Goal: Information Seeking & Learning: Learn about a topic

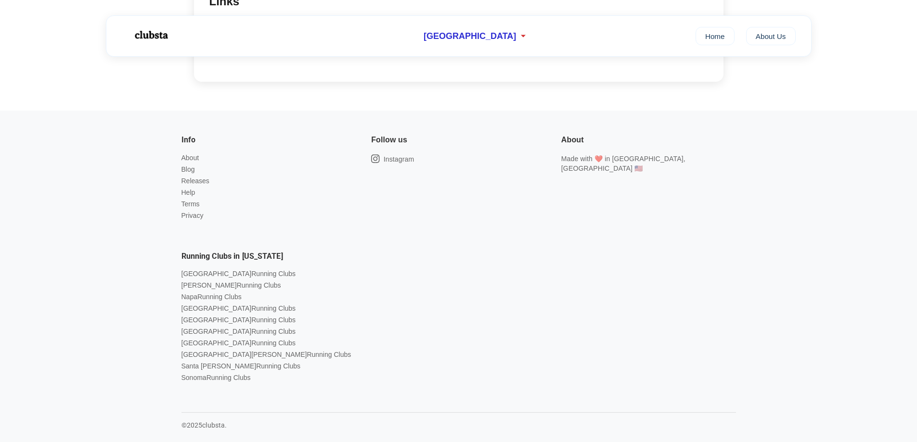
scroll to position [674, 0]
click at [201, 362] on link "Santa [PERSON_NAME] Running Clubs" at bounding box center [240, 364] width 119 height 8
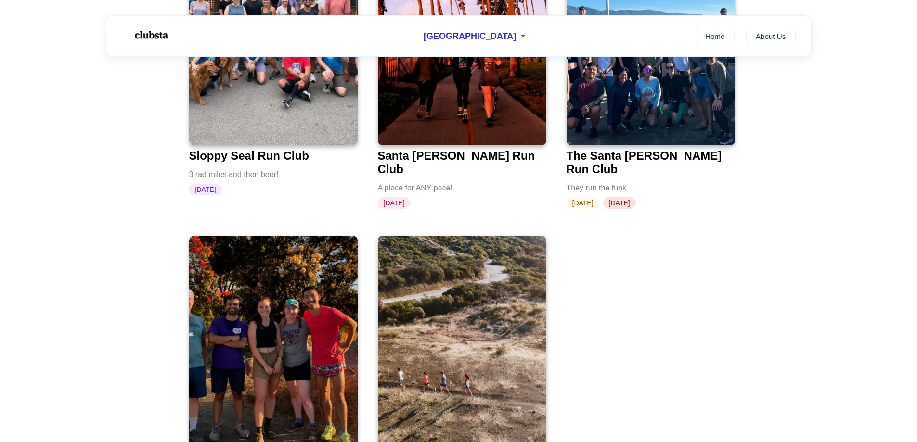
scroll to position [241, 0]
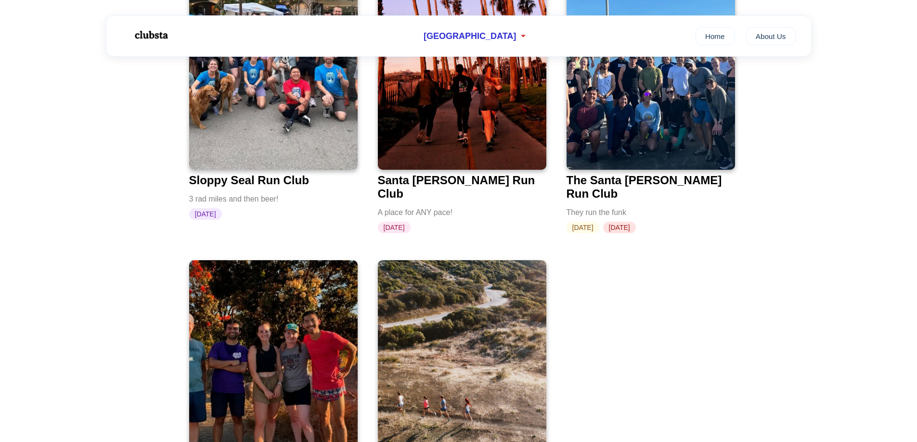
click at [471, 129] on img at bounding box center [462, 55] width 168 height 229
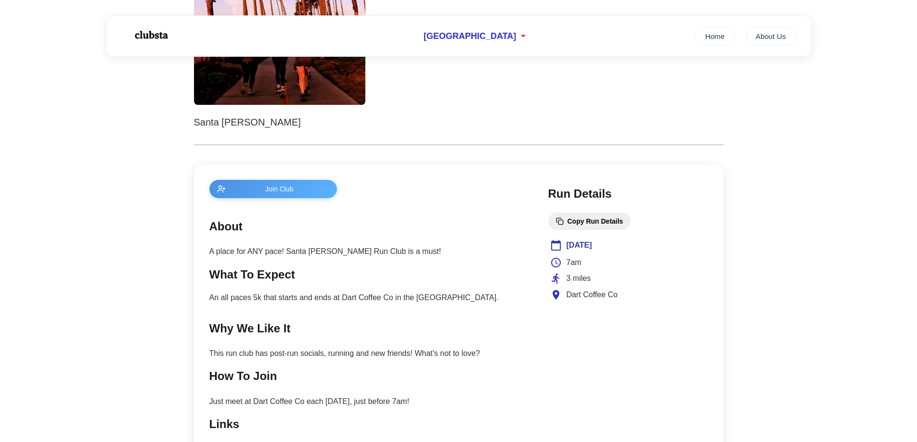
scroll to position [289, 0]
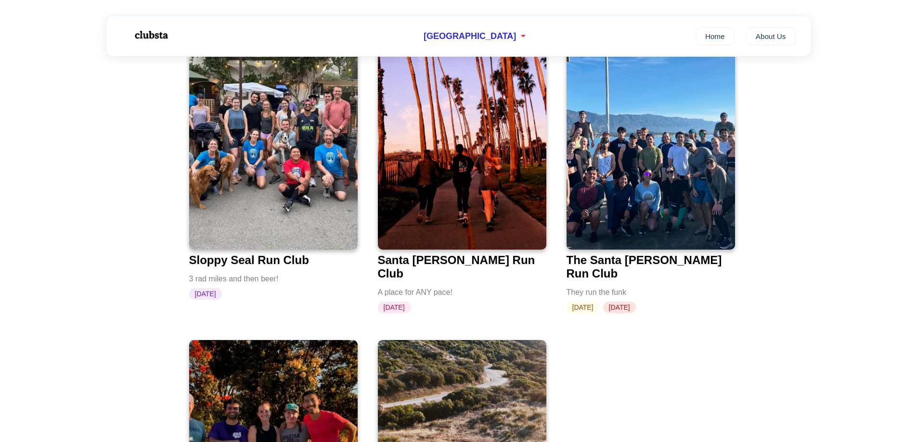
scroll to position [144, 0]
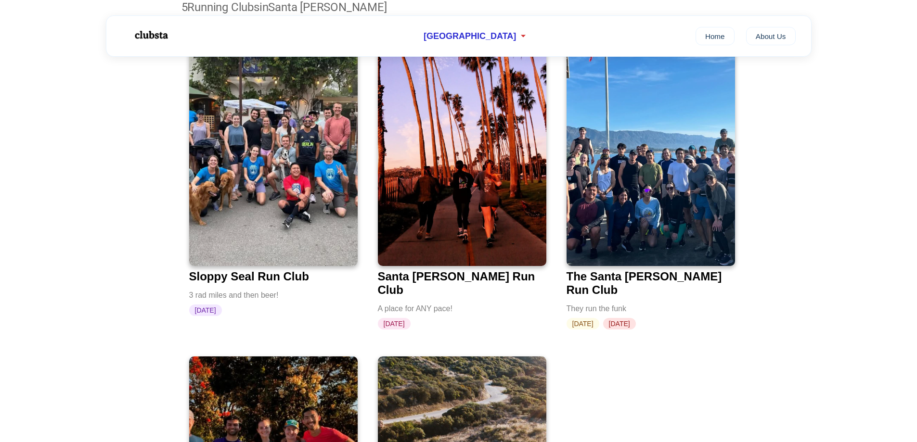
click at [682, 130] on img at bounding box center [651, 152] width 168 height 229
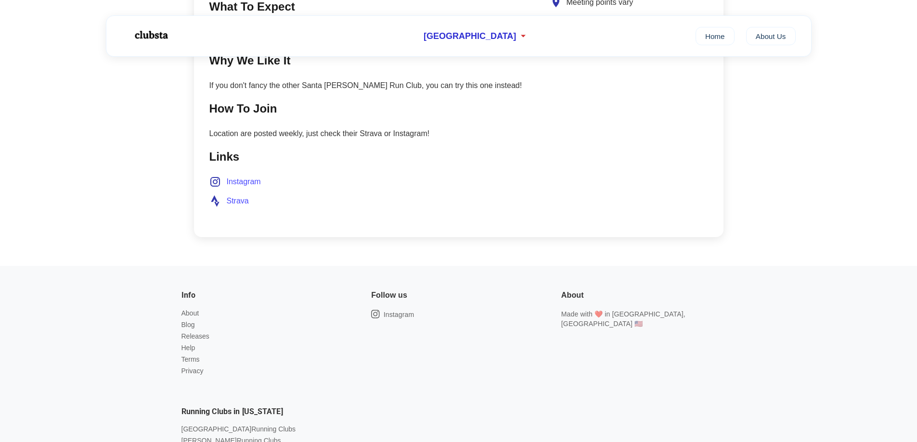
scroll to position [529, 0]
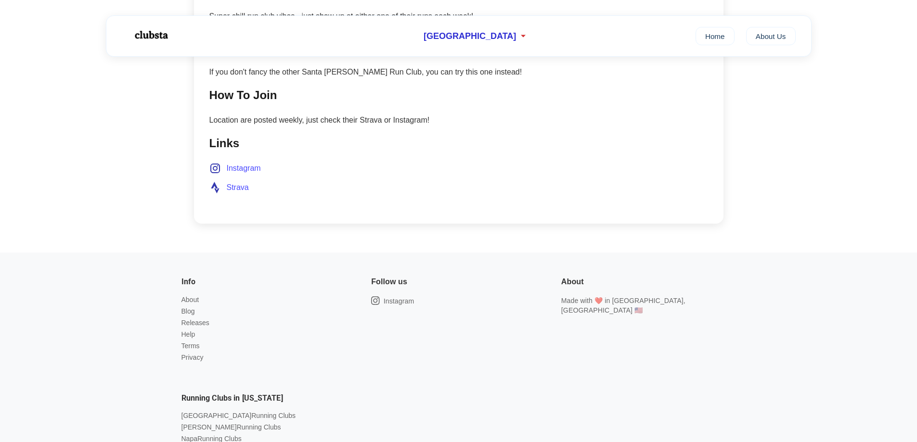
click at [238, 187] on span "Strava" at bounding box center [238, 187] width 22 height 13
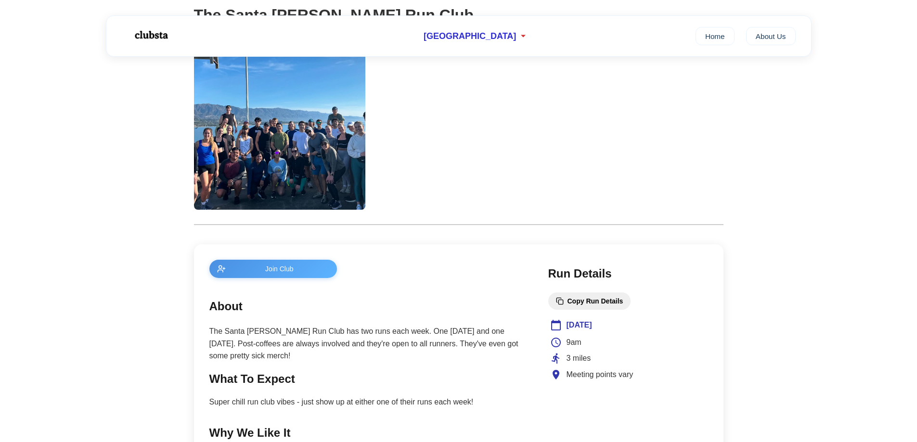
scroll to position [57, 0]
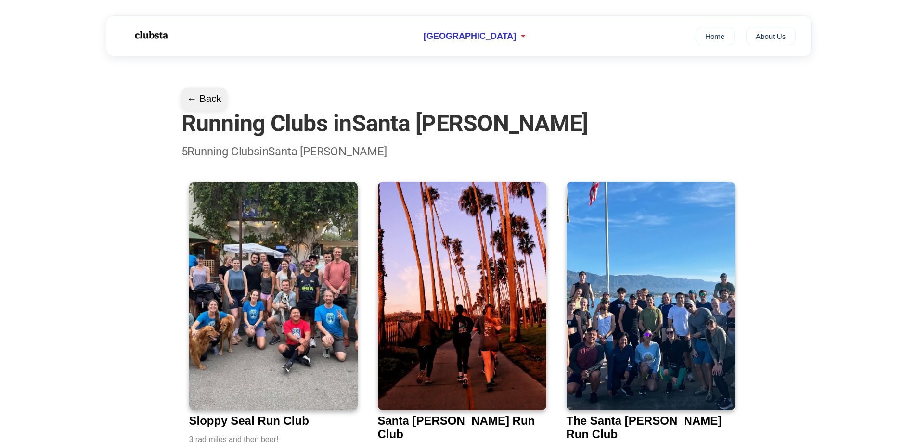
click at [201, 93] on button "← Back" at bounding box center [204, 99] width 46 height 23
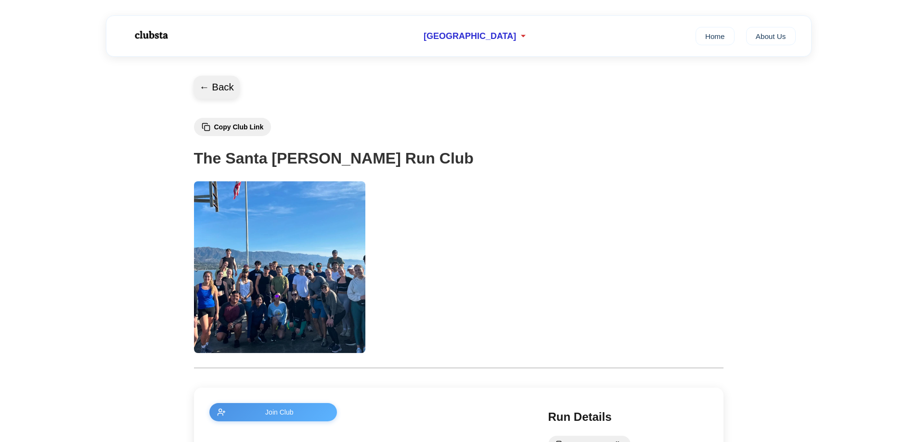
click at [200, 90] on button "← Back" at bounding box center [217, 87] width 46 height 23
click at [219, 88] on button "← Back" at bounding box center [217, 87] width 46 height 23
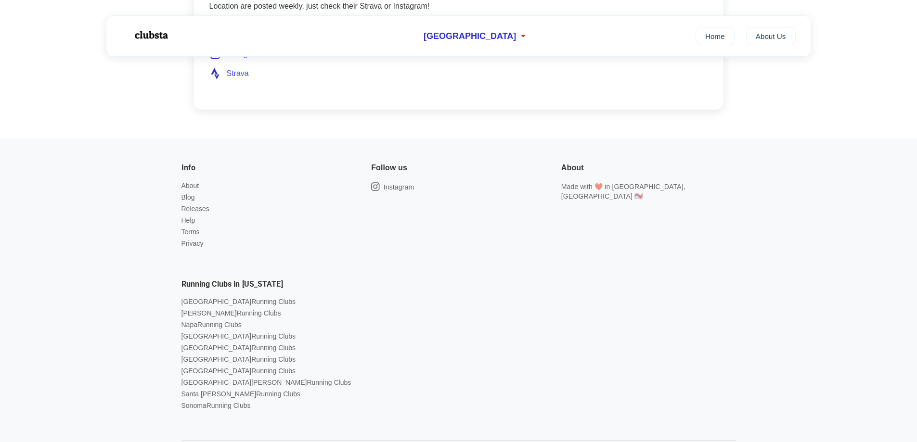
scroll to position [683, 0]
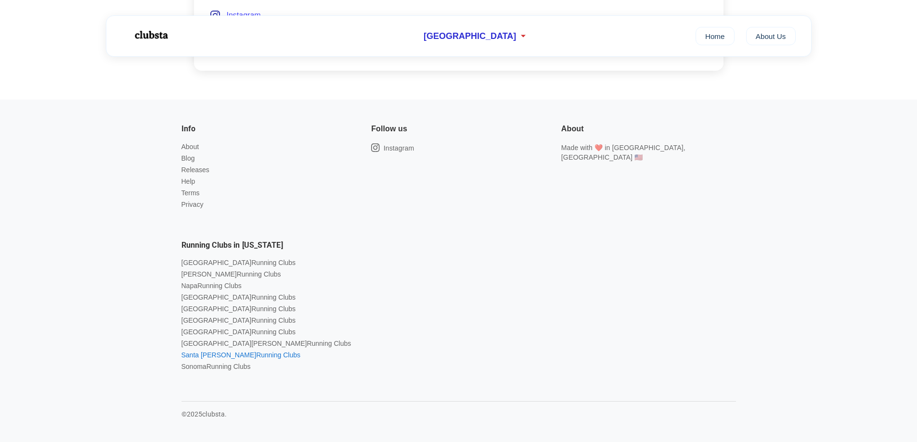
click at [248, 355] on link "Santa [PERSON_NAME] Running Clubs" at bounding box center [240, 355] width 119 height 8
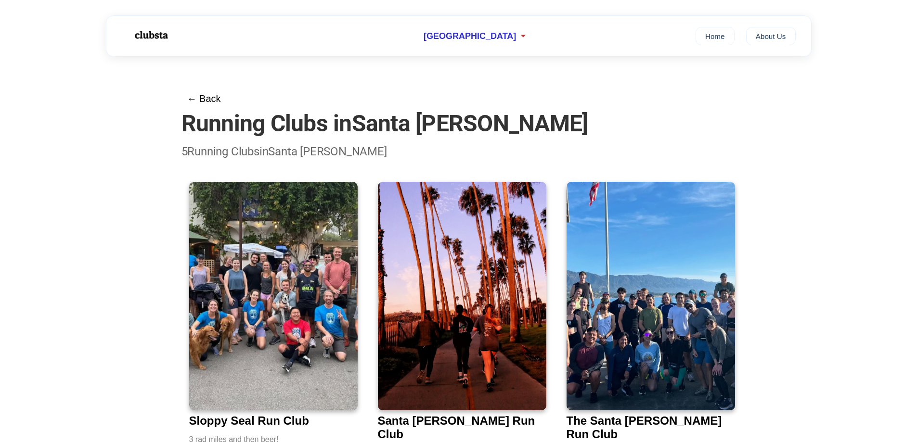
scroll to position [48, 0]
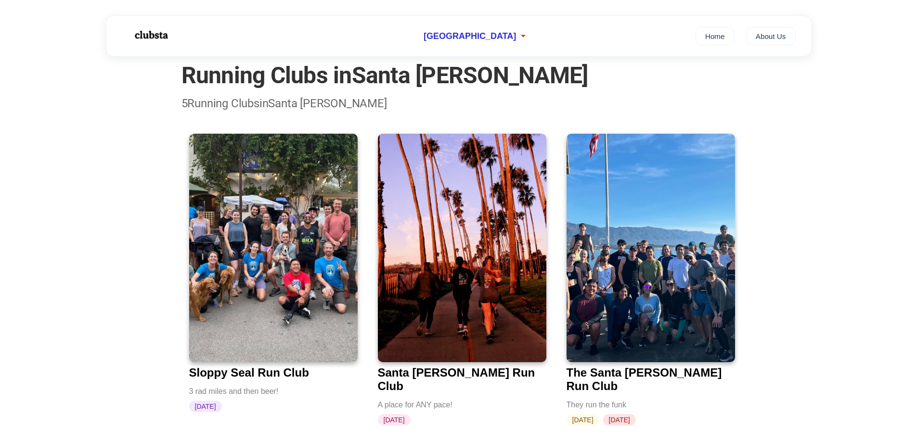
click at [297, 276] on img at bounding box center [273, 248] width 168 height 229
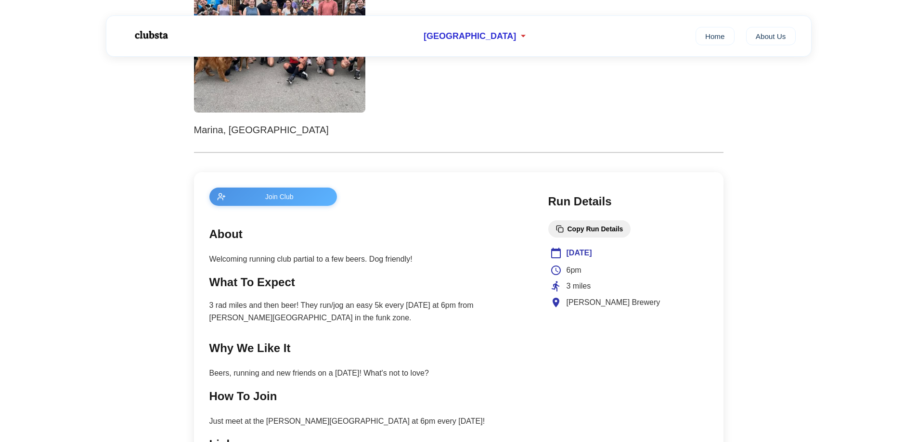
scroll to position [289, 0]
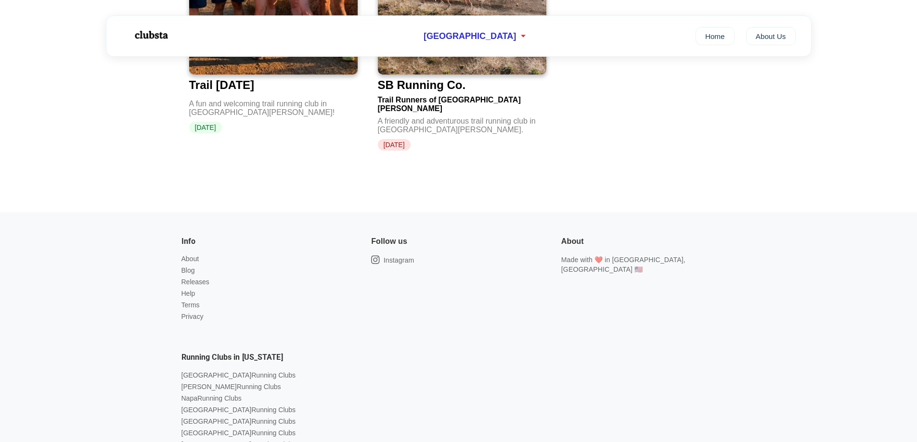
scroll to position [746, 0]
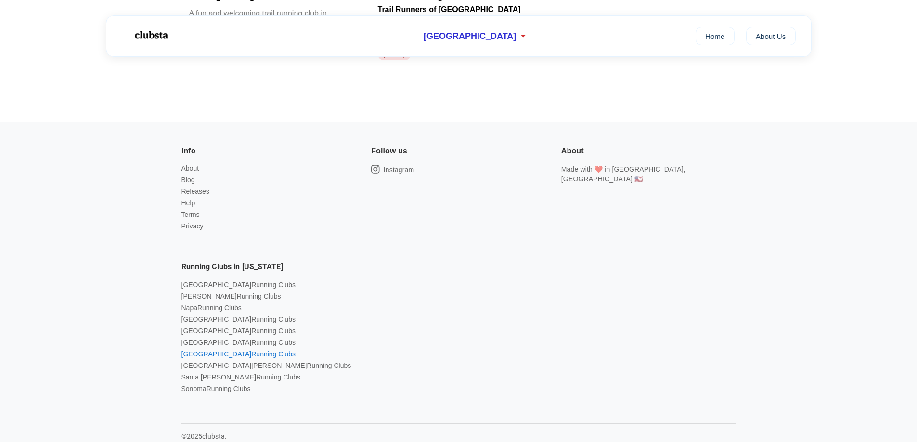
click at [203, 350] on link "San Francisco Running Clubs" at bounding box center [238, 354] width 115 height 8
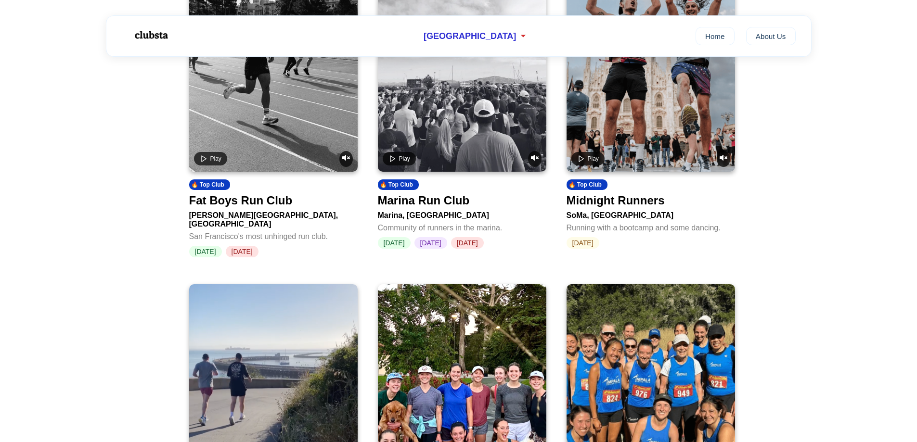
scroll to position [48, 0]
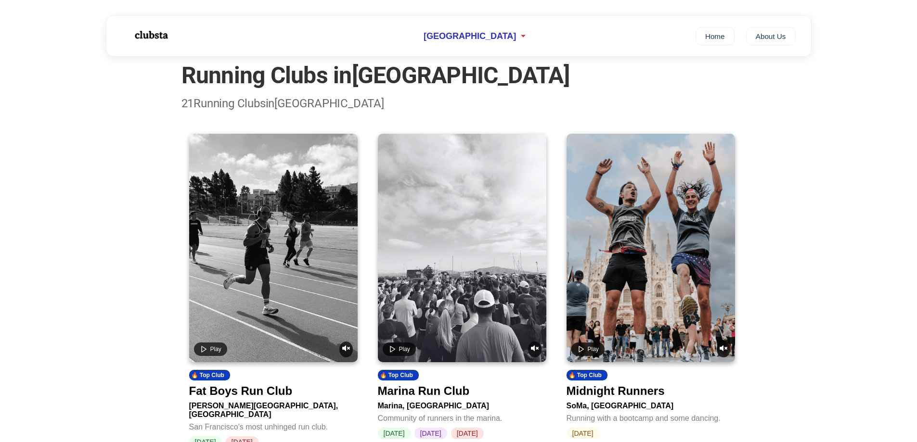
click at [234, 282] on div at bounding box center [273, 248] width 168 height 229
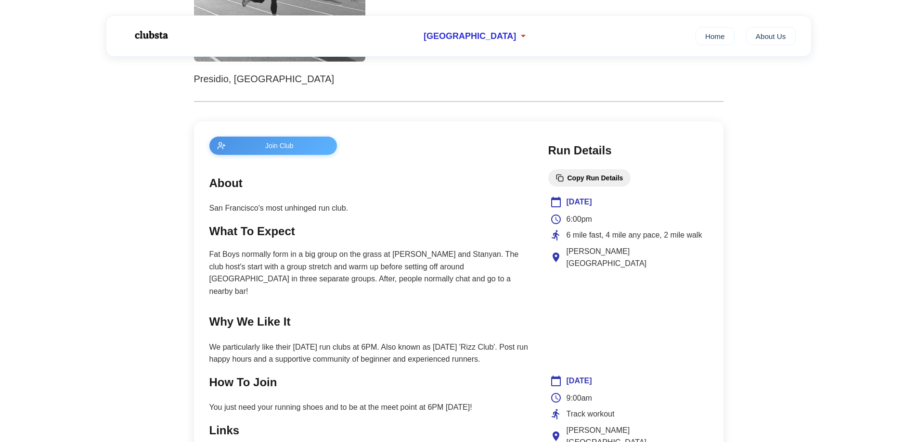
scroll to position [337, 0]
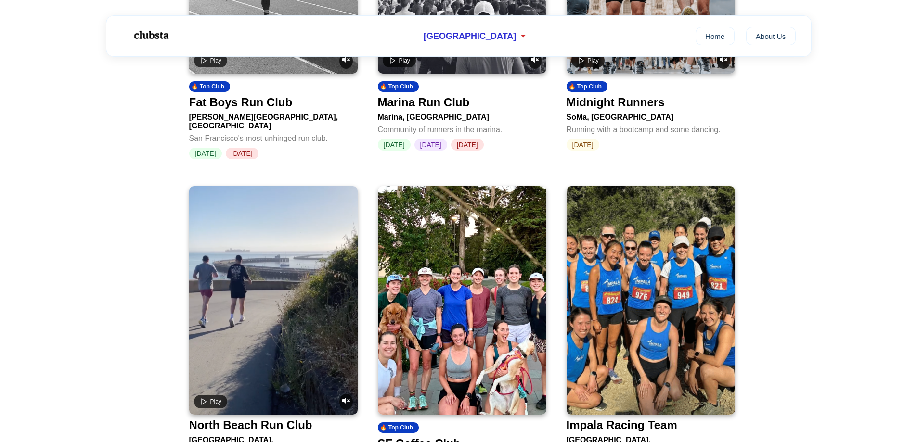
scroll to position [48, 0]
